Goal: Information Seeking & Learning: Learn about a topic

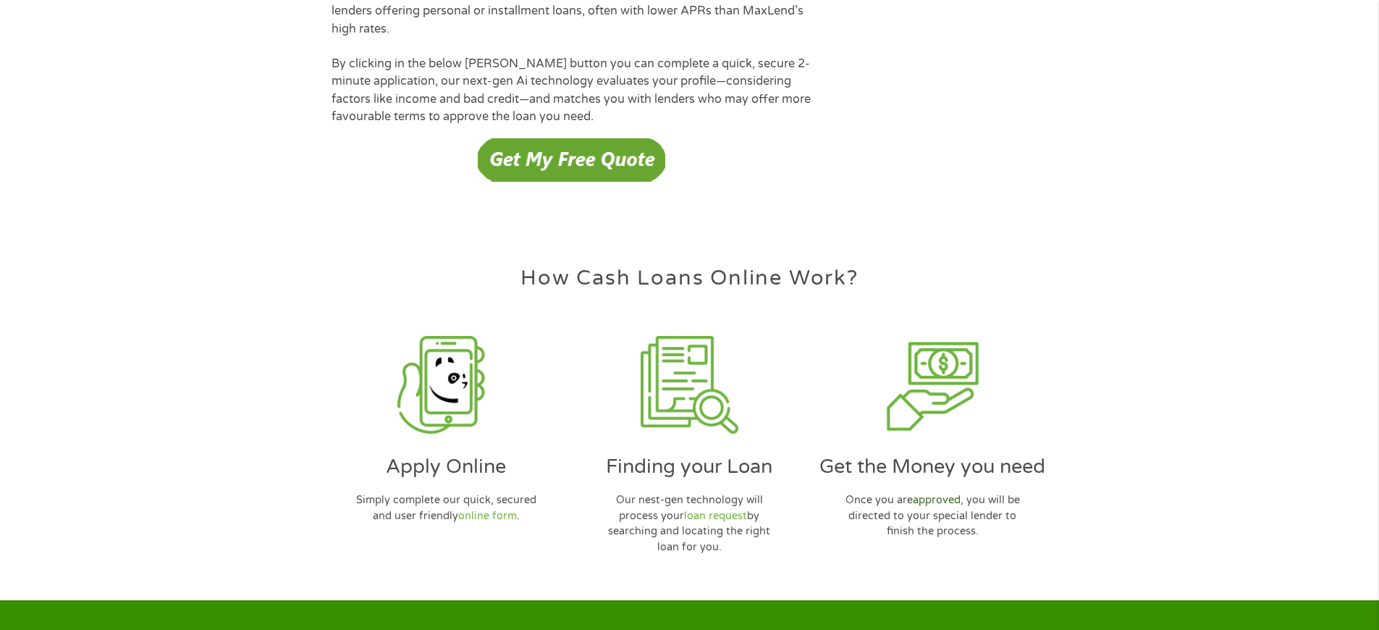
scroll to position [4186, 0]
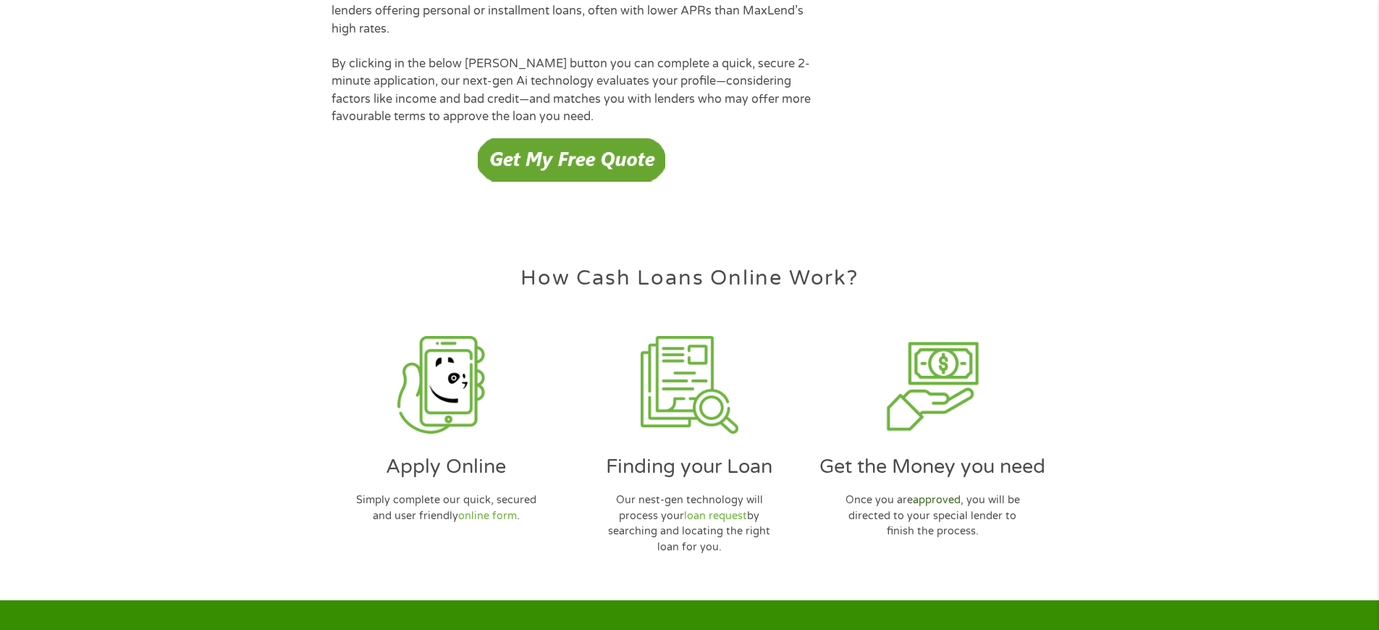
scroll to position [4186, 0]
